Goal: Navigation & Orientation: Find specific page/section

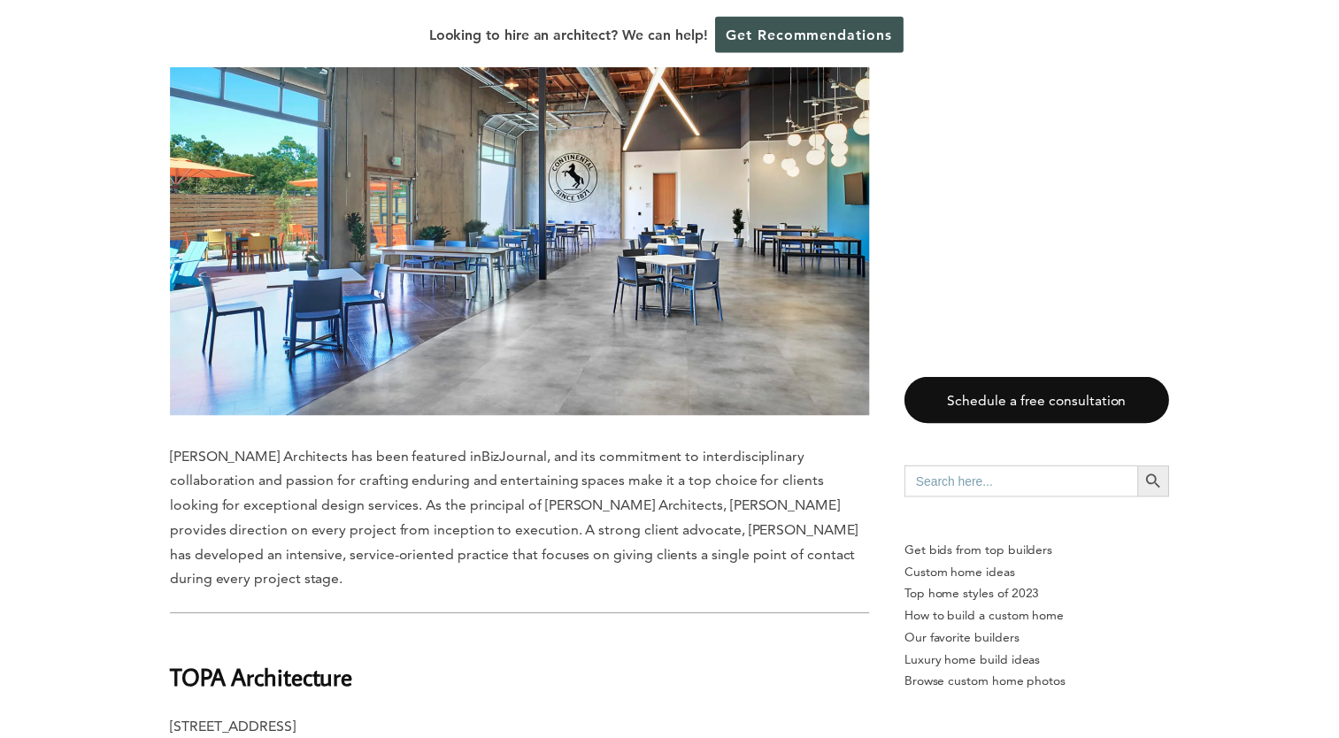
scroll to position [3716, 0]
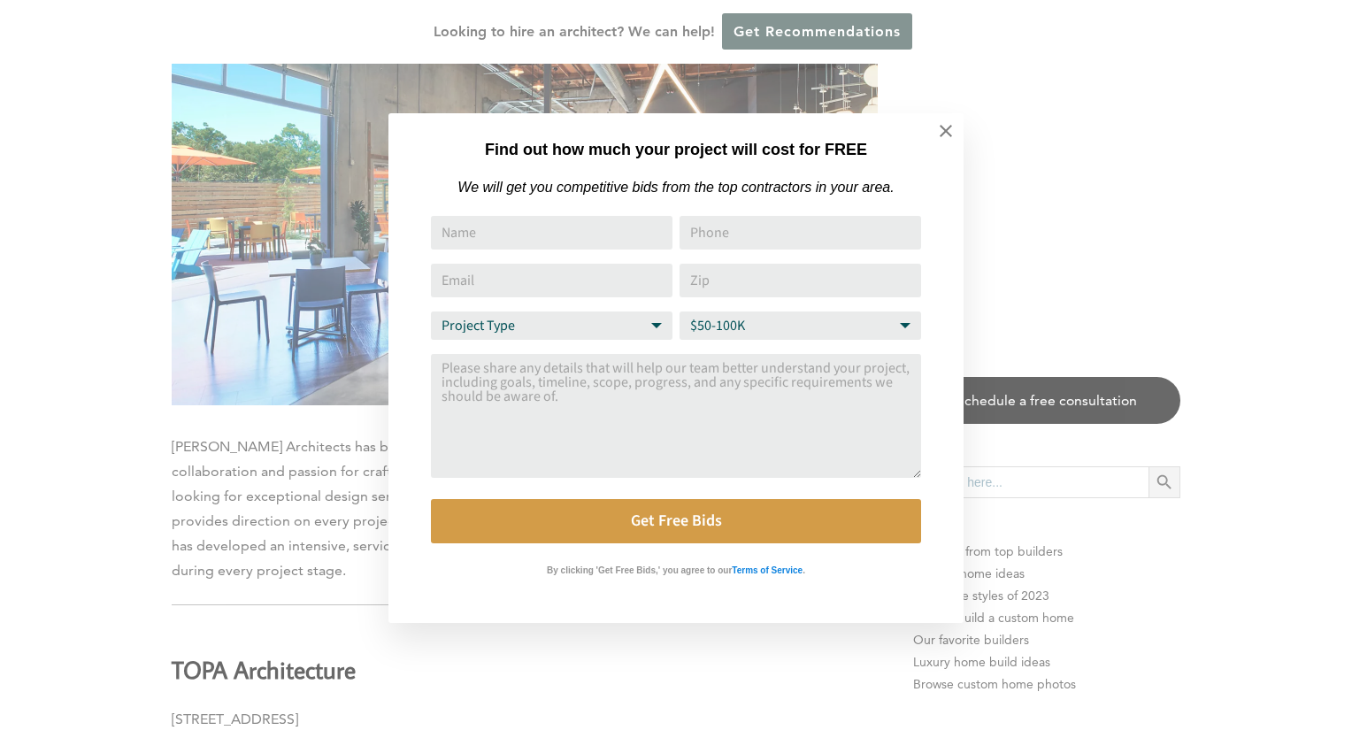
click at [1308, 162] on div "Find out how much your project will cost for FREE We will get you competitive b…" at bounding box center [676, 369] width 1352 height 738
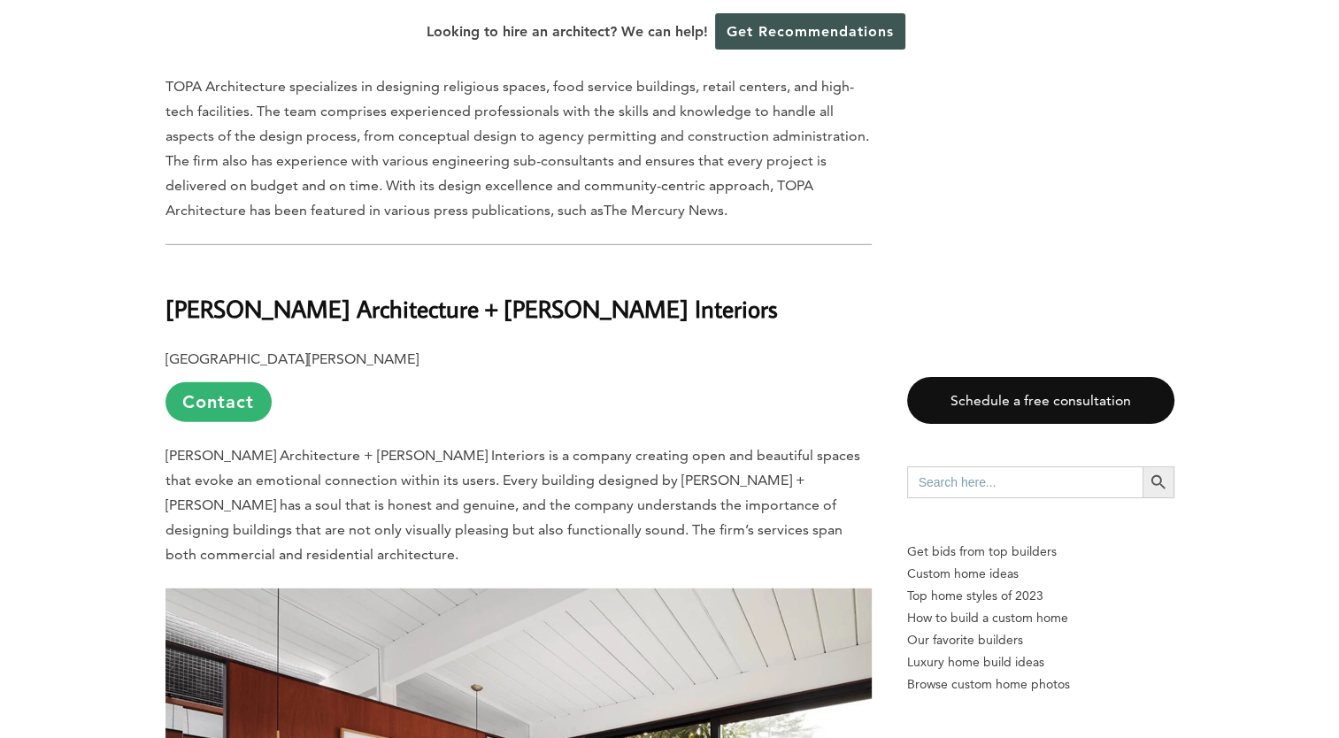
scroll to position [5044, 0]
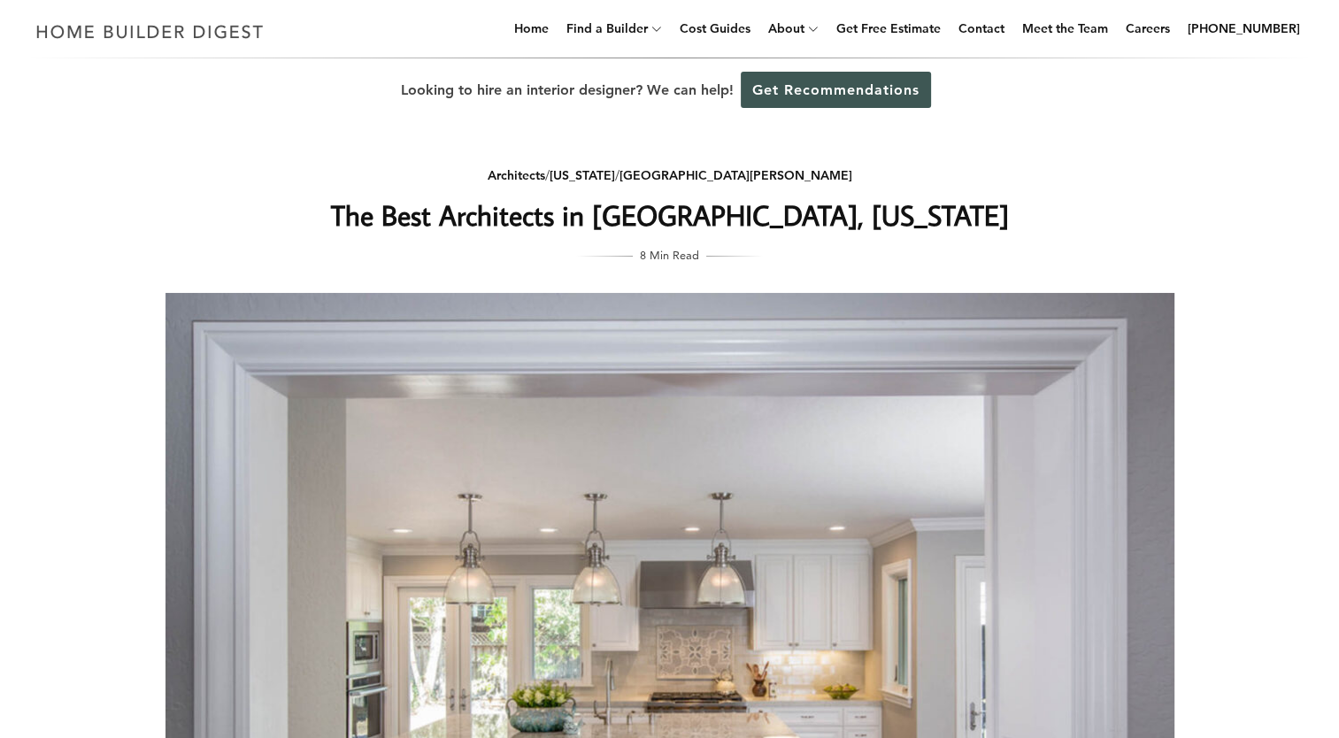
click at [676, 254] on span "8 Min Read" at bounding box center [669, 254] width 59 height 19
drag, startPoint x: 640, startPoint y: 258, endPoint x: 676, endPoint y: 257, distance: 36.3
click at [642, 258] on span "8 Min Read" at bounding box center [669, 254] width 59 height 19
click at [1096, 27] on link "Meet the Team" at bounding box center [1065, 28] width 100 height 57
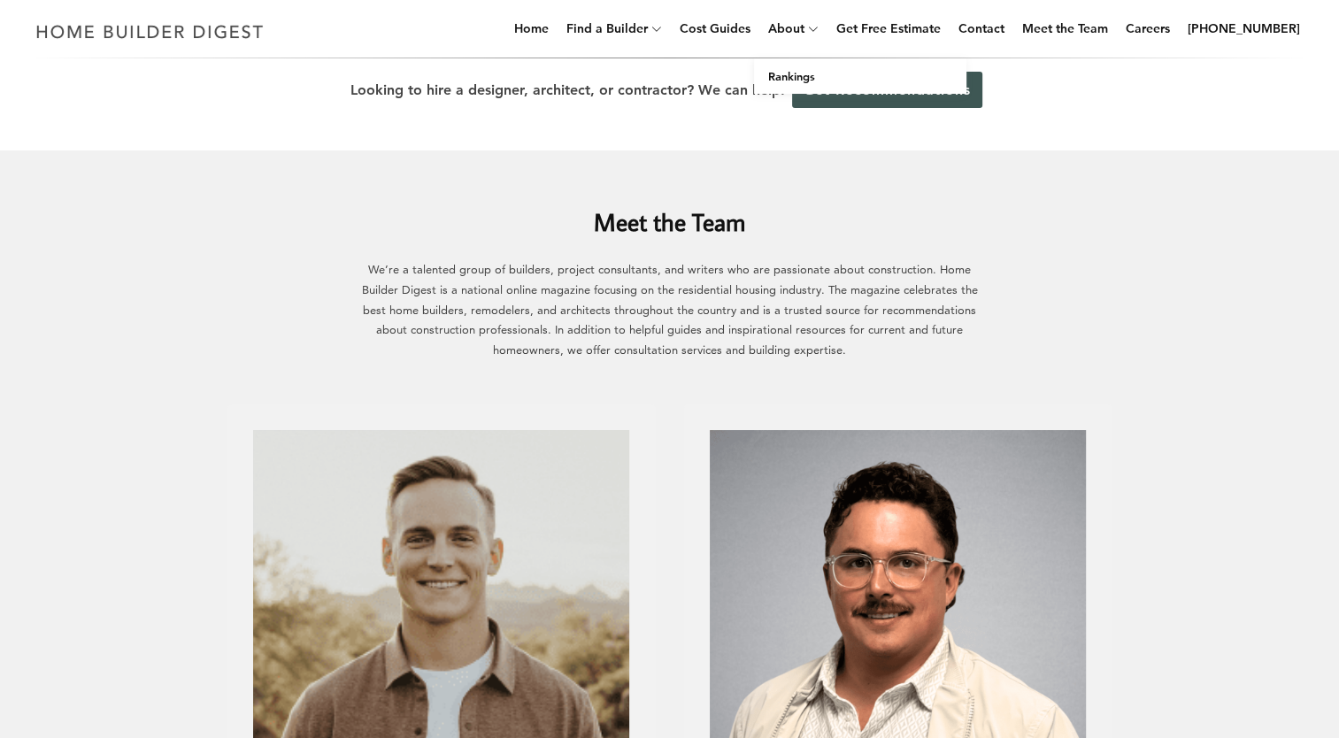
click at [826, 31] on span at bounding box center [814, 29] width 21 height 57
